Goal: Task Accomplishment & Management: Use online tool/utility

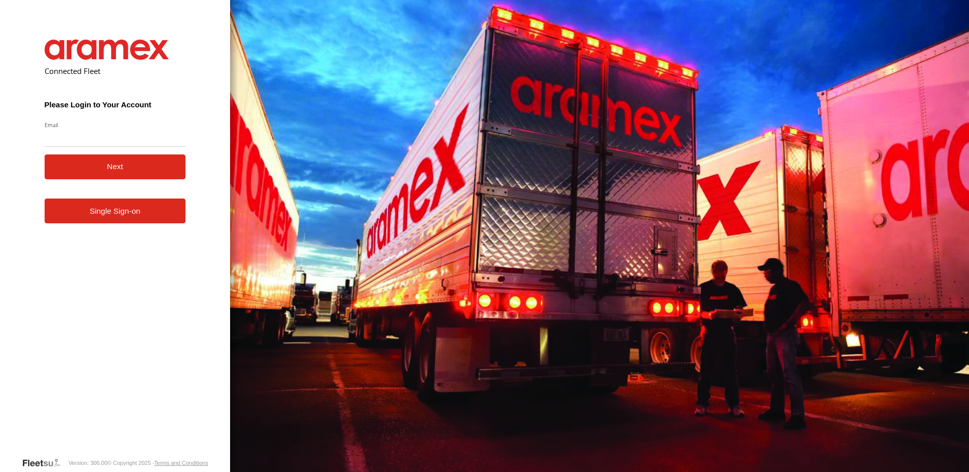
click at [105, 227] on form "Connected Fleet Please Login to Your Account Email Enter a valid login email ad…" at bounding box center [115, 240] width 172 height 433
click at [127, 209] on link "Single Sign-on" at bounding box center [115, 211] width 141 height 25
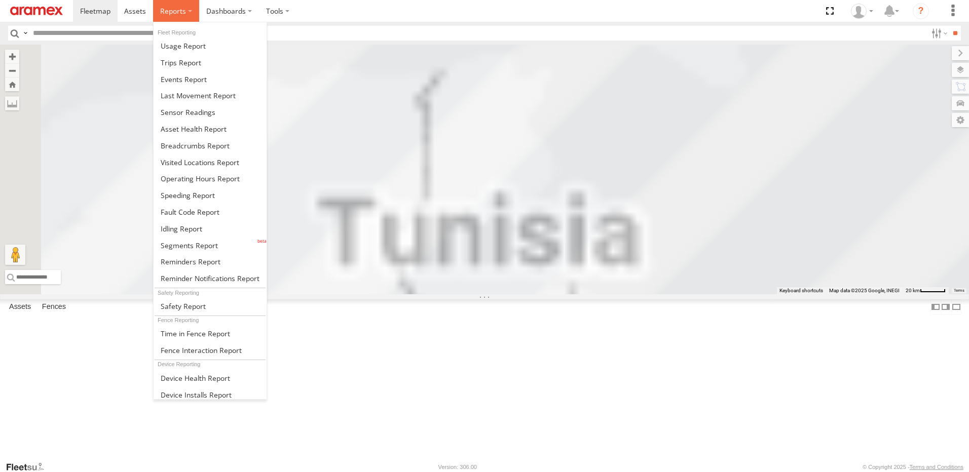
click at [185, 20] on label at bounding box center [176, 11] width 46 height 22
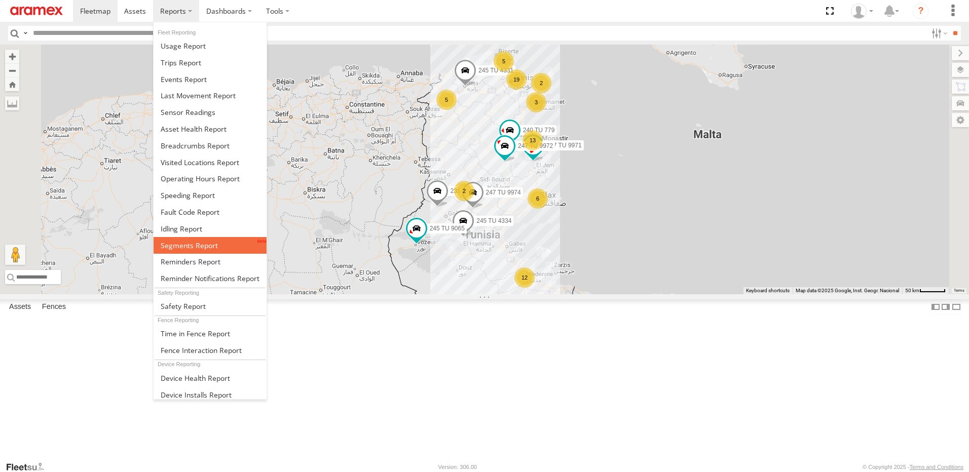
click at [172, 241] on span at bounding box center [189, 246] width 57 height 10
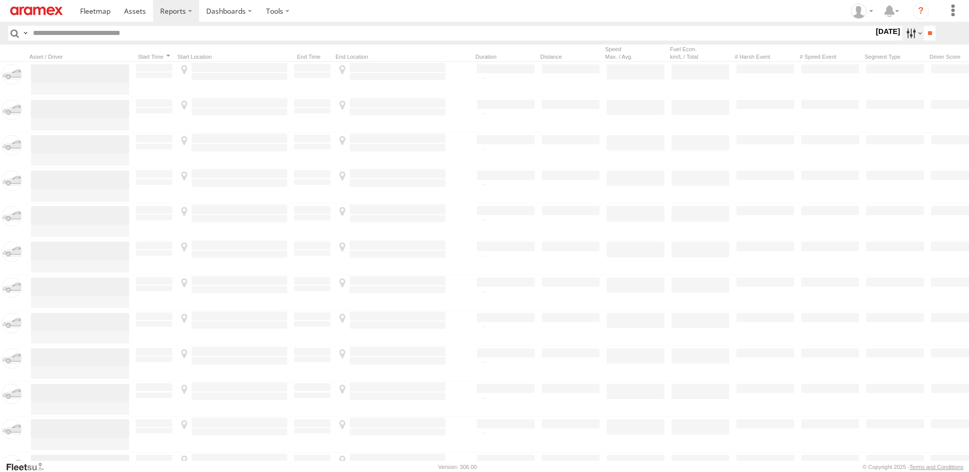
click at [906, 33] on label at bounding box center [913, 33] width 22 height 15
click at [0, 0] on span "Yesterday" at bounding box center [0, 0] width 0 height 0
click at [925, 34] on input "**" at bounding box center [930, 33] width 12 height 15
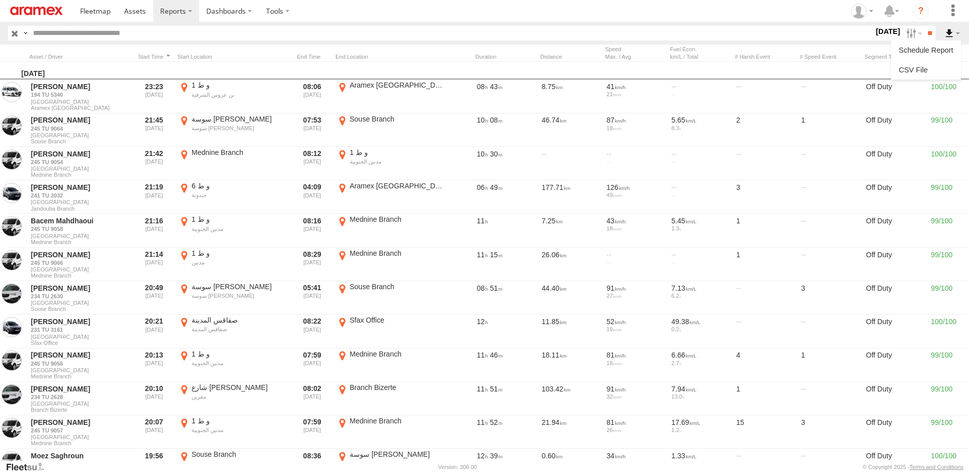
click at [951, 36] on label at bounding box center [952, 33] width 17 height 15
click at [929, 66] on link at bounding box center [926, 69] width 62 height 15
click at [37, 12] on img at bounding box center [36, 11] width 53 height 9
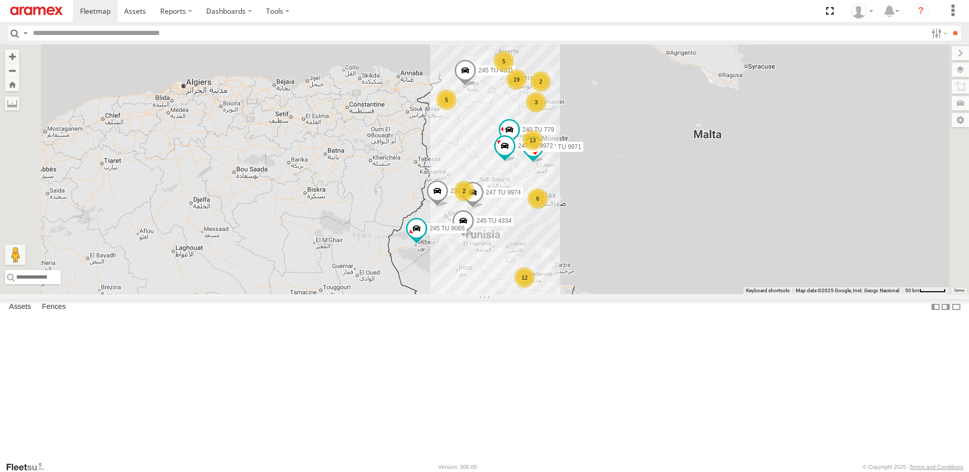
click at [548, 209] on div "6" at bounding box center [538, 199] width 20 height 20
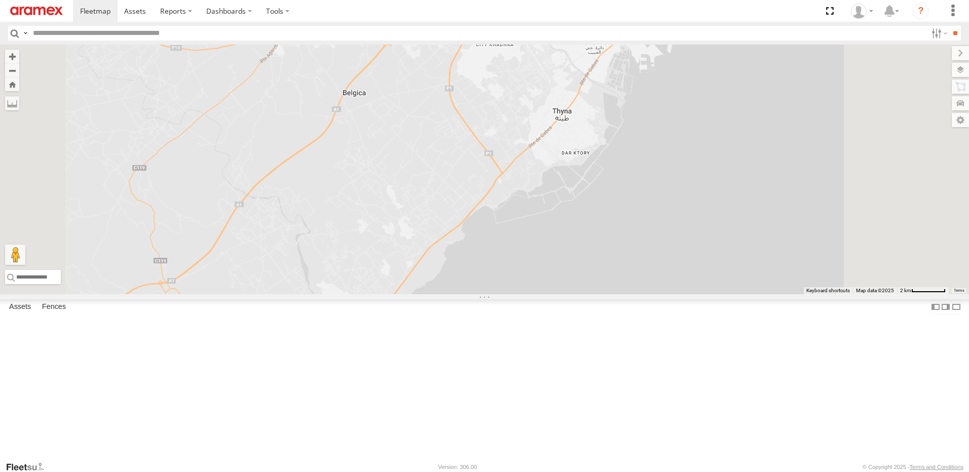
click at [667, 13] on div "3" at bounding box center [656, 2] width 20 height 20
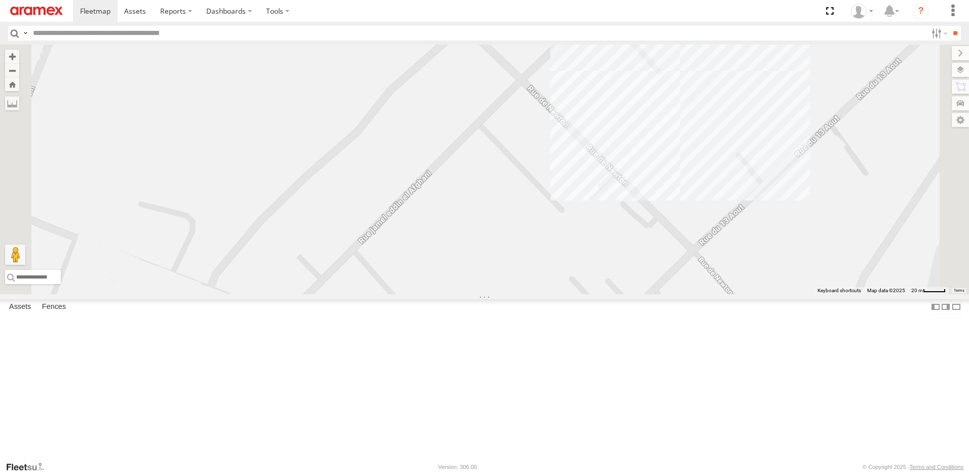
click at [727, 17] on div "2" at bounding box center [717, 6] width 20 height 20
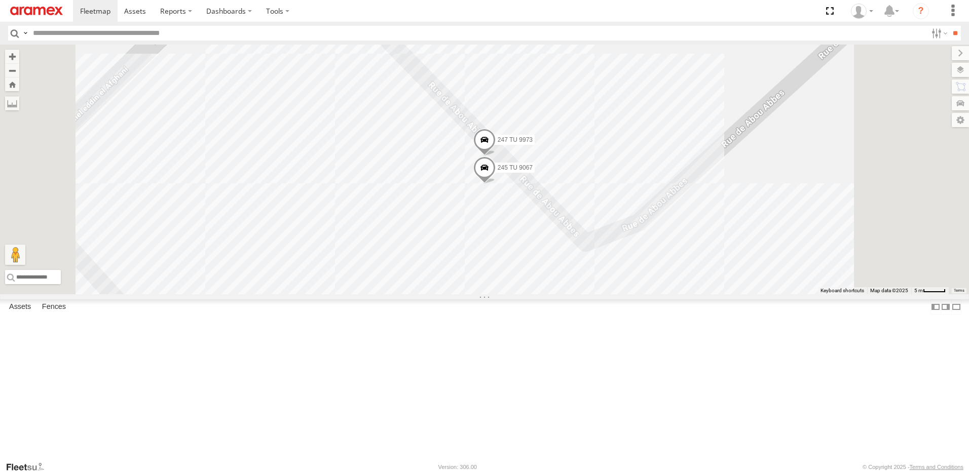
click at [496, 183] on span at bounding box center [484, 169] width 22 height 27
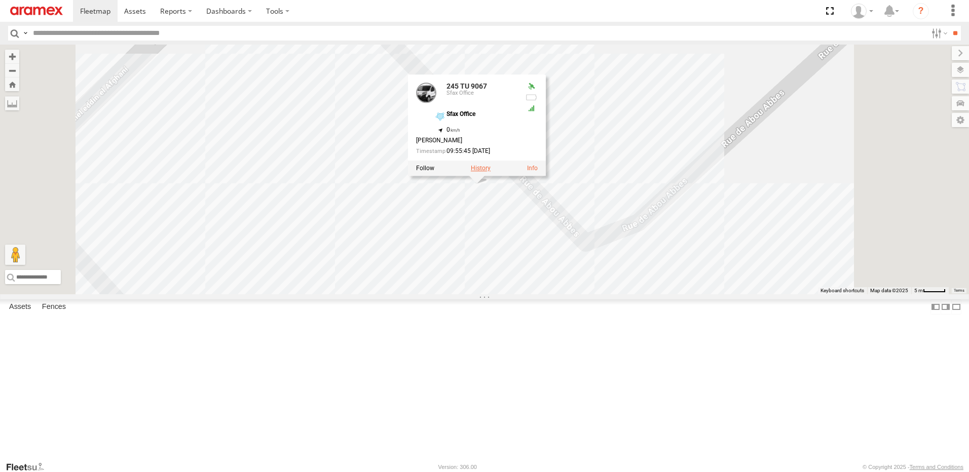
click at [491, 172] on label at bounding box center [481, 168] width 20 height 7
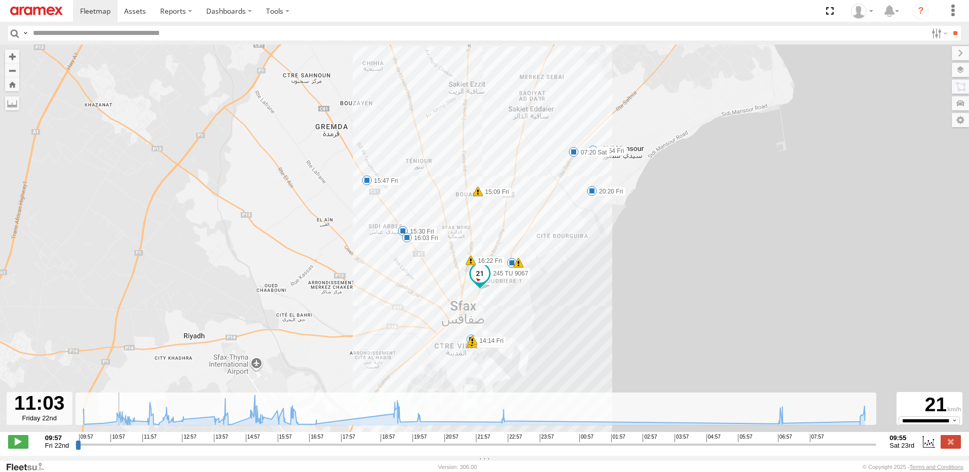
drag, startPoint x: 77, startPoint y: 450, endPoint x: 115, endPoint y: 453, distance: 38.1
click at [115, 450] on input "range" at bounding box center [476, 445] width 801 height 10
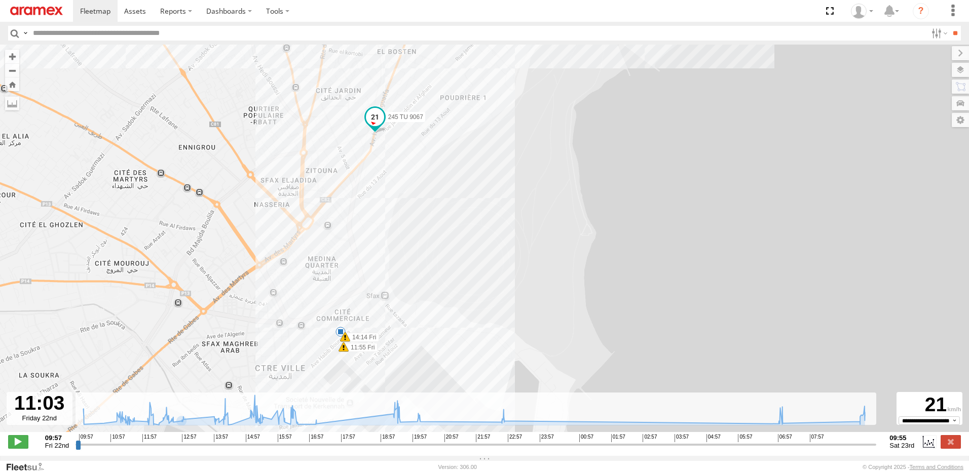
drag, startPoint x: 458, startPoint y: 289, endPoint x: 404, endPoint y: 262, distance: 60.3
click at [404, 262] on div "245 TU 9067 11:55 Fri 14:14 Fri 15:09 Fri 15:30 Fri 15:47 Fri 16:03 Fri 16:22 F…" at bounding box center [484, 244] width 969 height 398
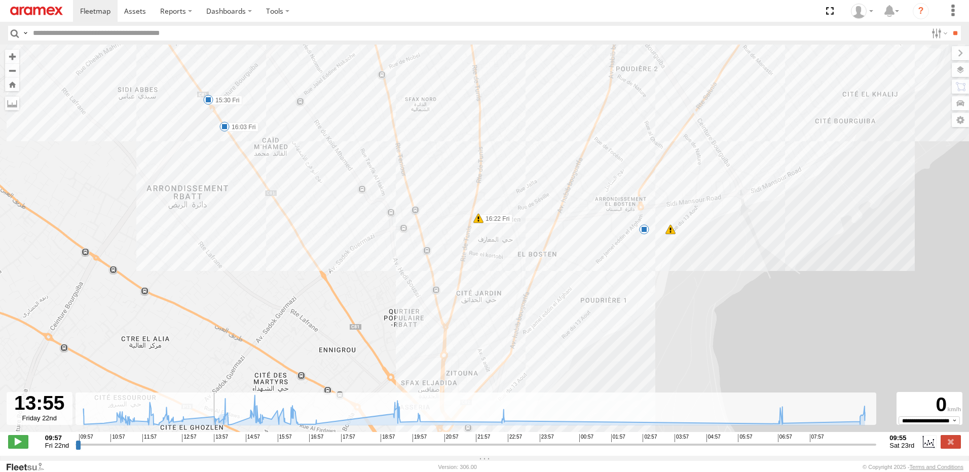
drag, startPoint x: 116, startPoint y: 449, endPoint x: 195, endPoint y: 476, distance: 84.2
click at [195, 450] on input "range" at bounding box center [476, 445] width 801 height 10
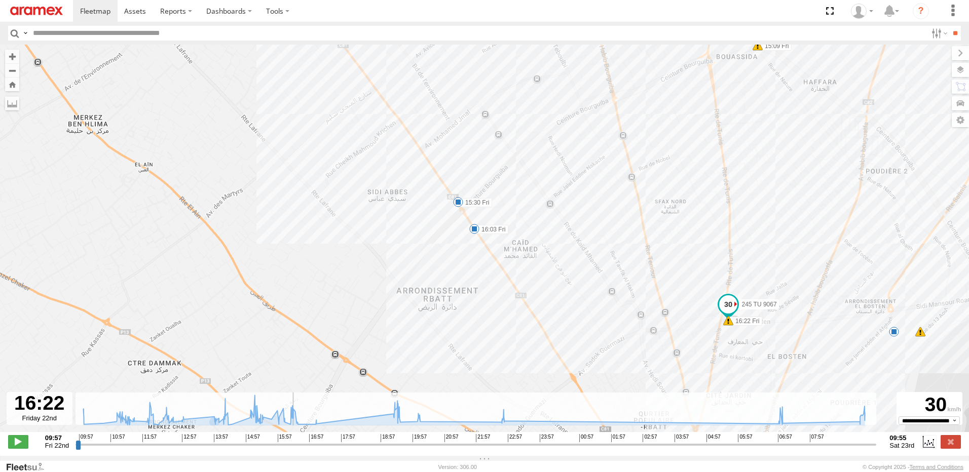
drag, startPoint x: 197, startPoint y: 450, endPoint x: 291, endPoint y: 451, distance: 94.3
click at [291, 450] on input "range" at bounding box center [476, 445] width 801 height 10
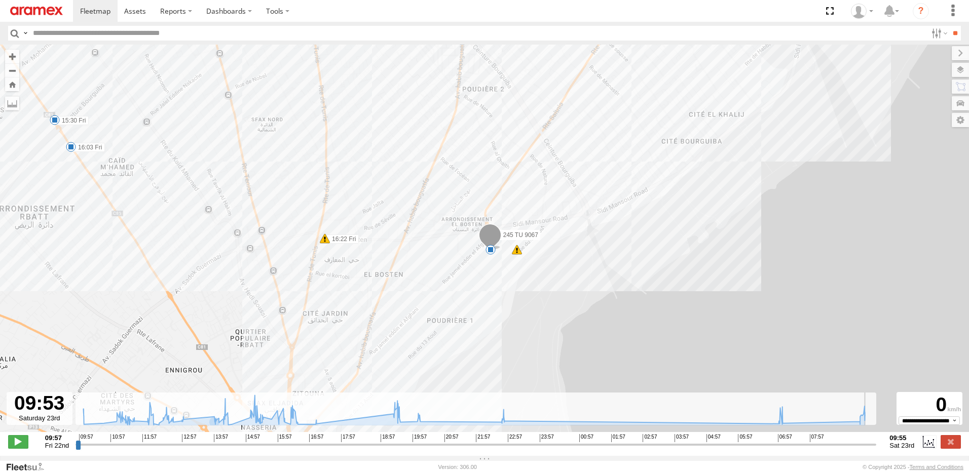
drag, startPoint x: 293, startPoint y: 450, endPoint x: 872, endPoint y: 479, distance: 579.1
type input "**********"
click at [872, 450] on input "range" at bounding box center [476, 445] width 801 height 10
click at [957, 449] on label at bounding box center [951, 441] width 20 height 13
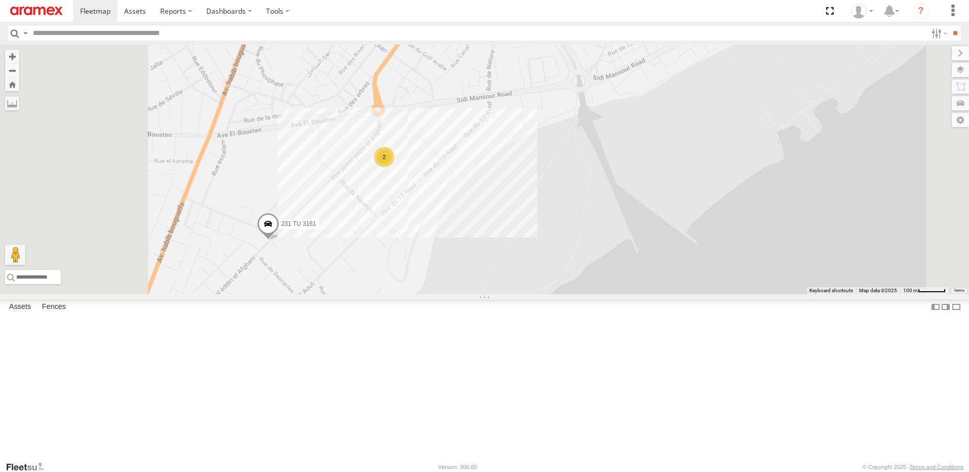
drag, startPoint x: 421, startPoint y: 257, endPoint x: 432, endPoint y: 262, distance: 12.2
click at [432, 262] on div "231 TU 3161 2" at bounding box center [484, 170] width 969 height 250
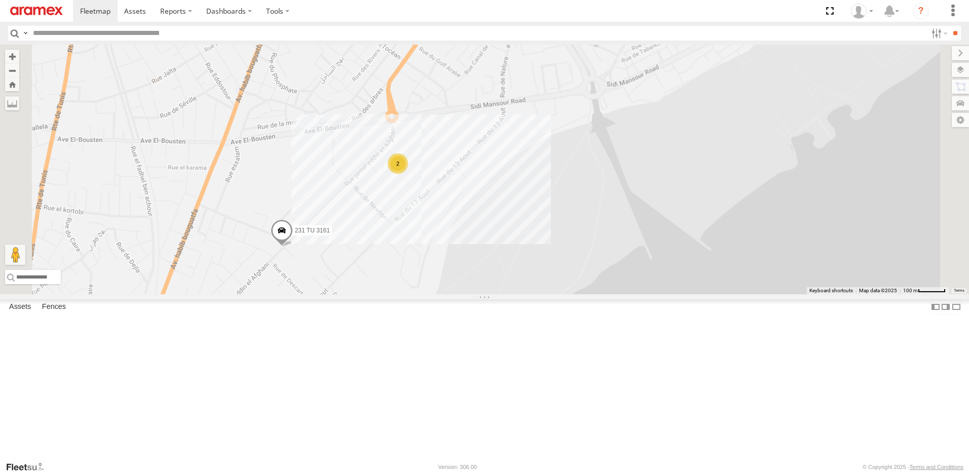
drag, startPoint x: 419, startPoint y: 234, endPoint x: 453, endPoint y: 202, distance: 47.3
click at [449, 207] on div "231 TU 3161 2" at bounding box center [484, 170] width 969 height 250
